Goal: Use online tool/utility: Utilize a website feature to perform a specific function

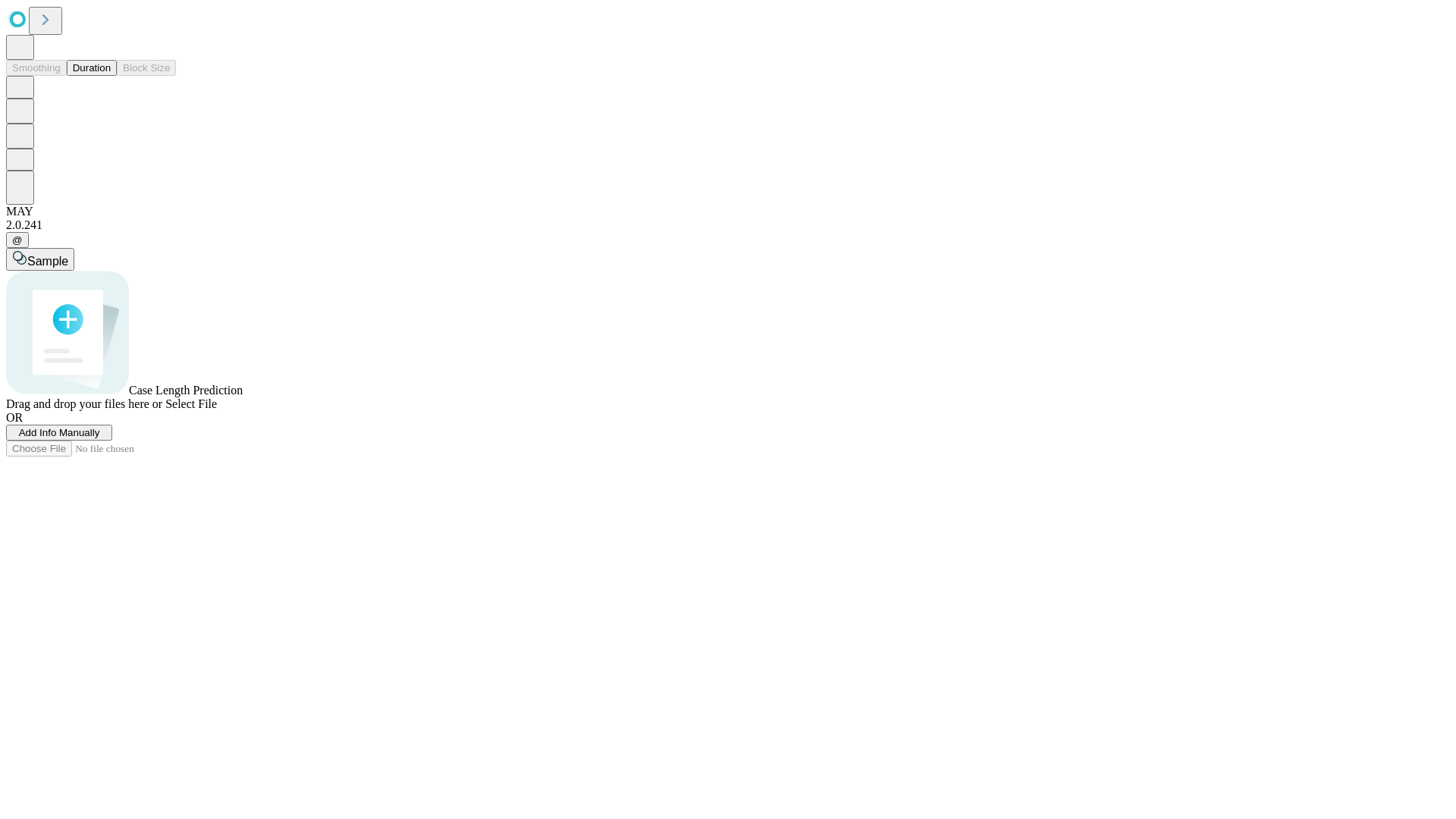
click at [111, 76] on button "Duration" at bounding box center [91, 68] width 50 height 16
click at [100, 439] on span "Add Info Manually" at bounding box center [60, 433] width 81 height 11
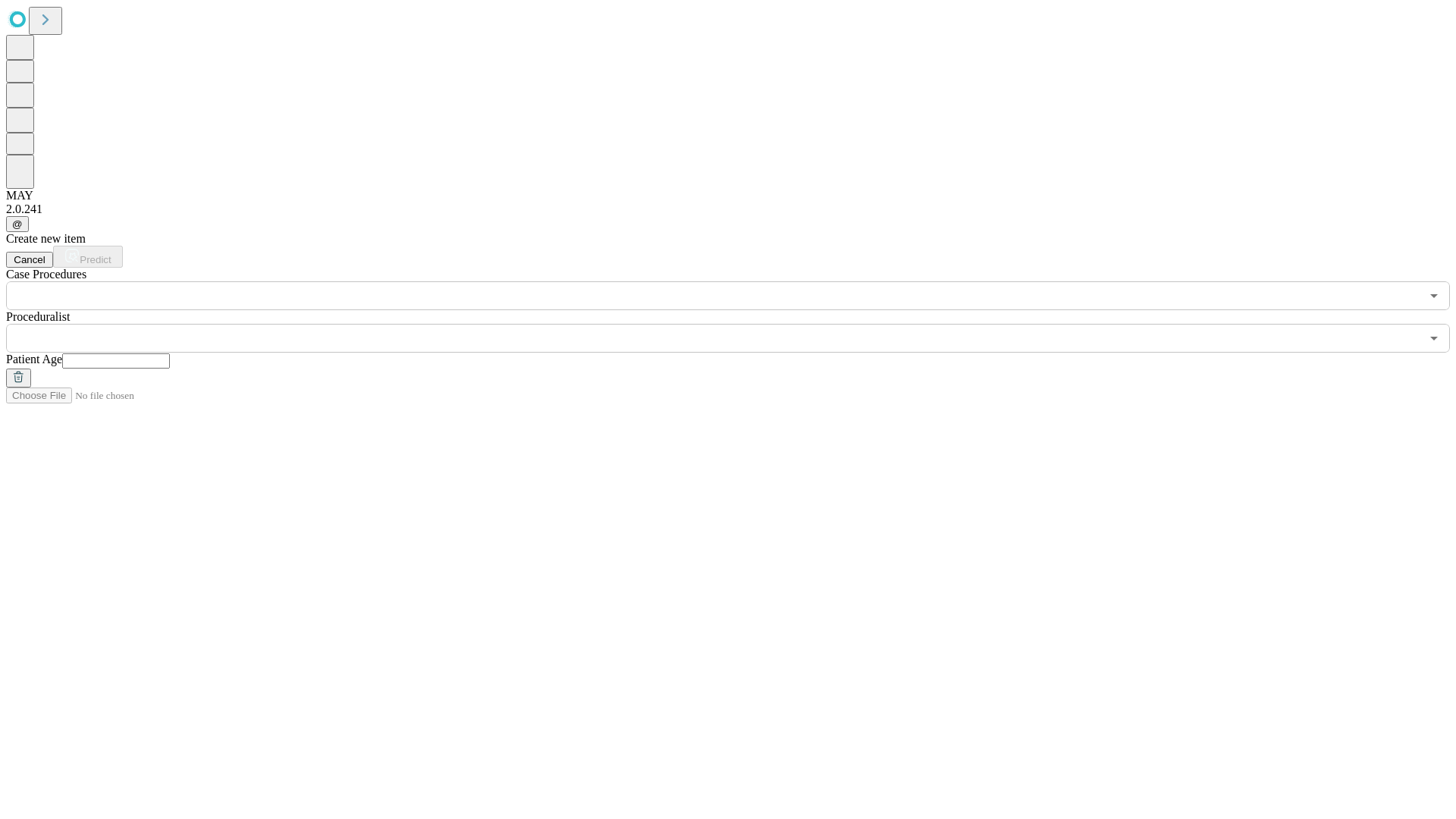
click at [170, 353] on input "text" at bounding box center [116, 360] width 108 height 15
type input "**"
click at [739, 324] on input "text" at bounding box center [713, 338] width 1415 height 29
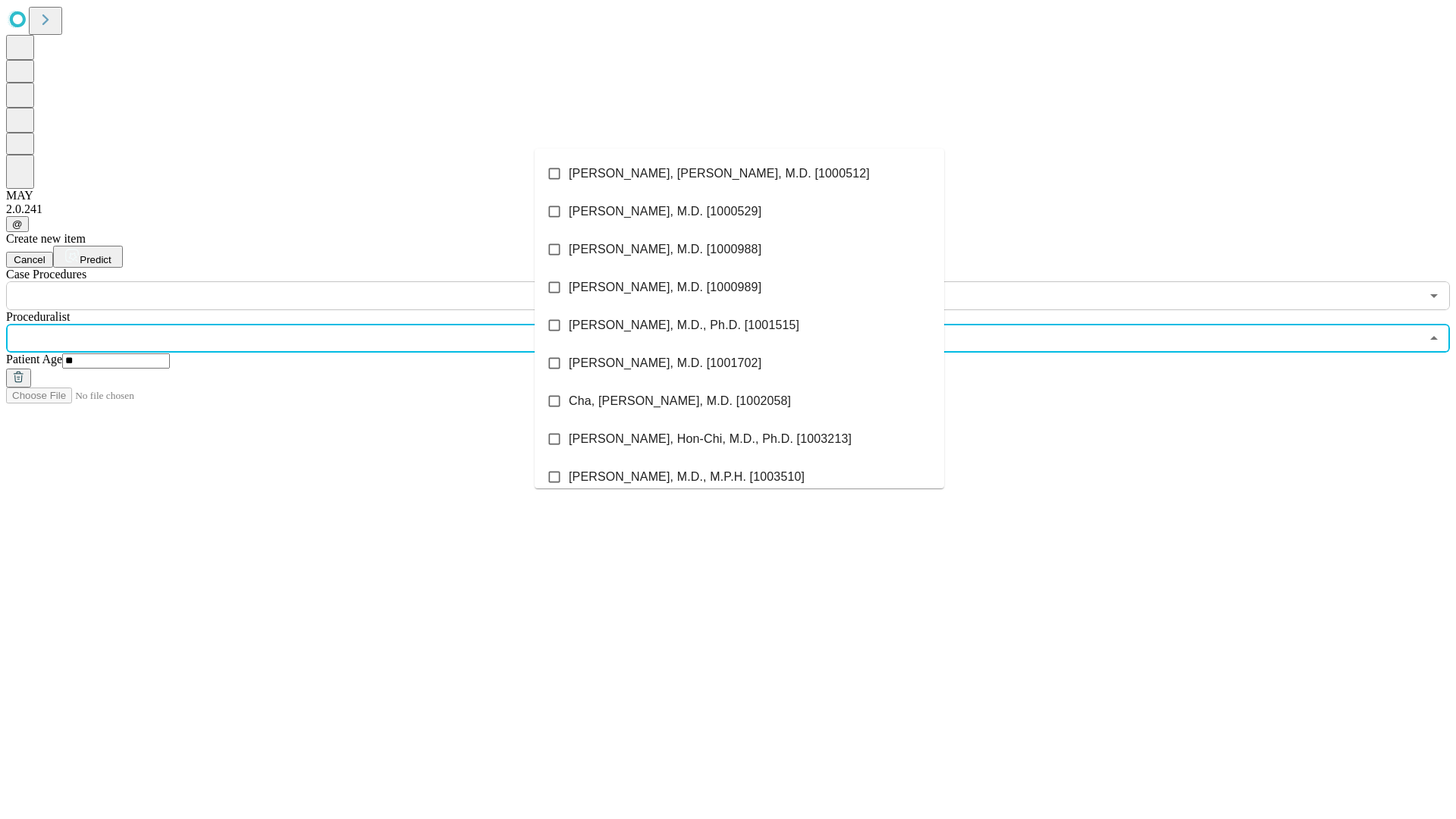
click at [740, 174] on li "[PERSON_NAME], [PERSON_NAME], M.D. [1000512]" at bounding box center [740, 174] width 409 height 38
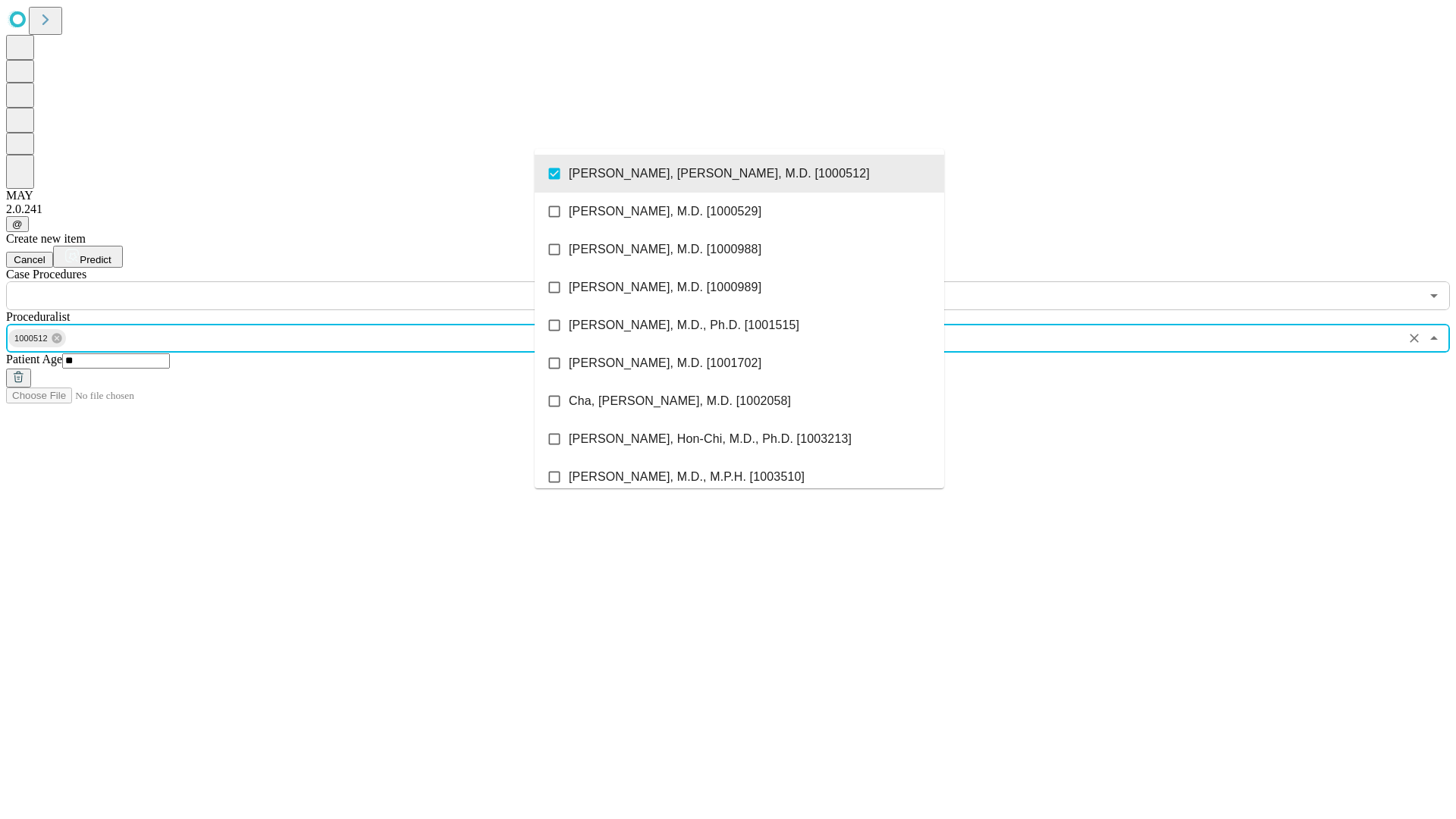
click at [319, 282] on input "text" at bounding box center [713, 296] width 1415 height 29
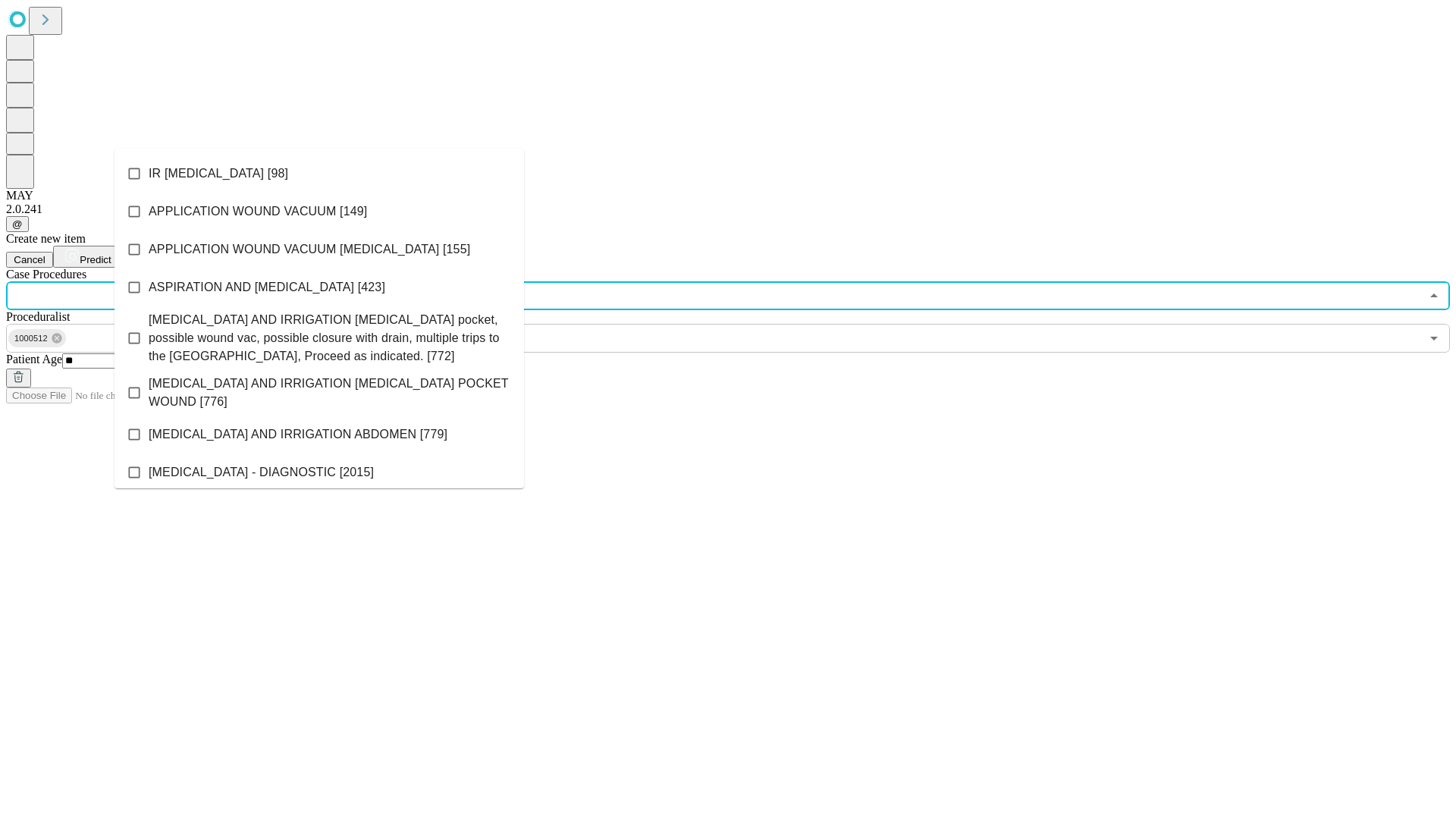
click at [319, 174] on li "IR [MEDICAL_DATA] [98]" at bounding box center [319, 174] width 409 height 38
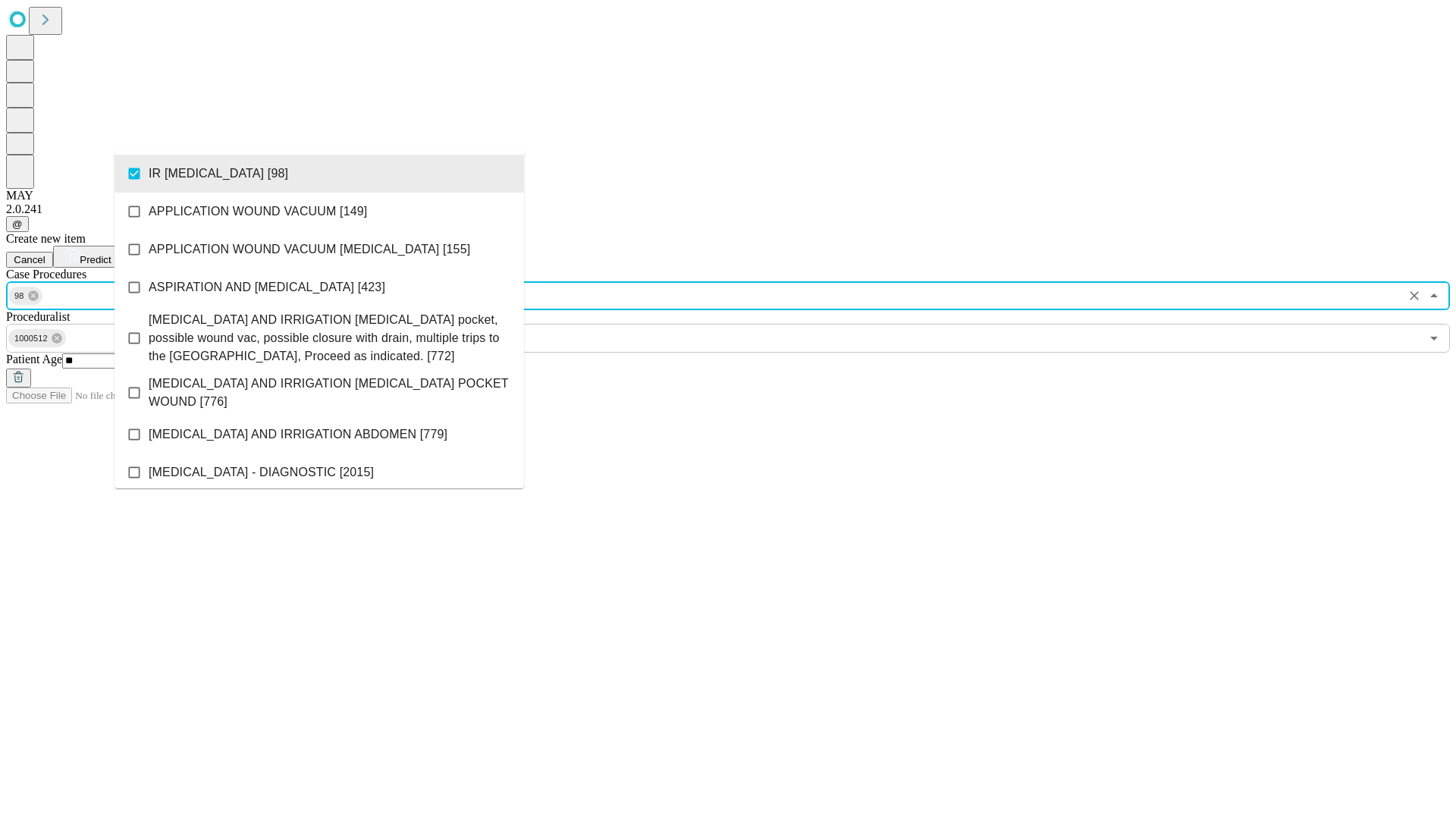
click at [111, 254] on span "Predict" at bounding box center [94, 260] width 31 height 11
